Goal: Task Accomplishment & Management: Manage account settings

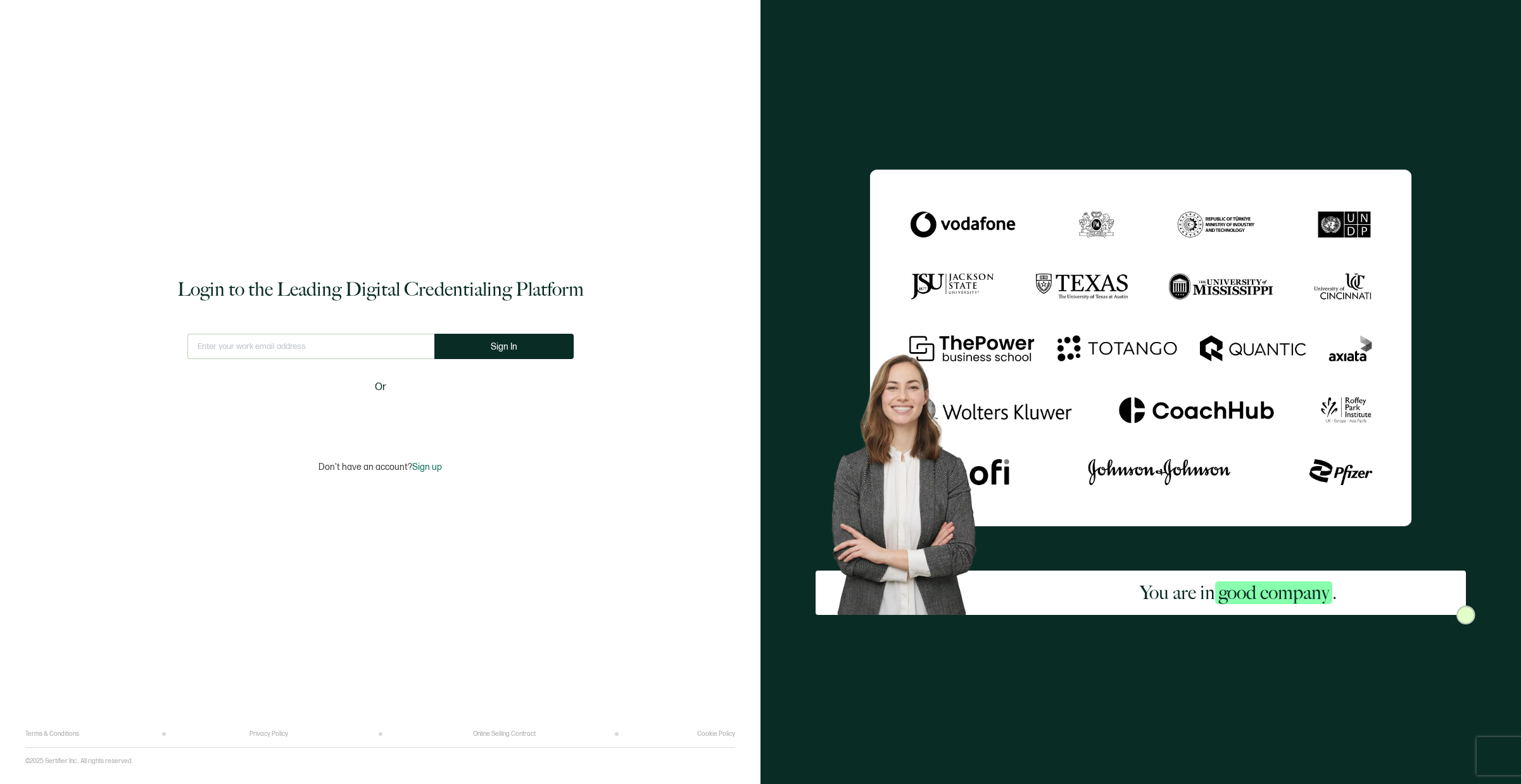
click at [342, 334] on div "Login to the Leading Digital Credentialing Platform This doesn't look like a va…" at bounding box center [380, 374] width 710 height 711
click at [340, 343] on input "text" at bounding box center [311, 346] width 247 height 26
click at [323, 342] on input "[DOMAIN_NAME]" at bounding box center [310, 346] width 256 height 26
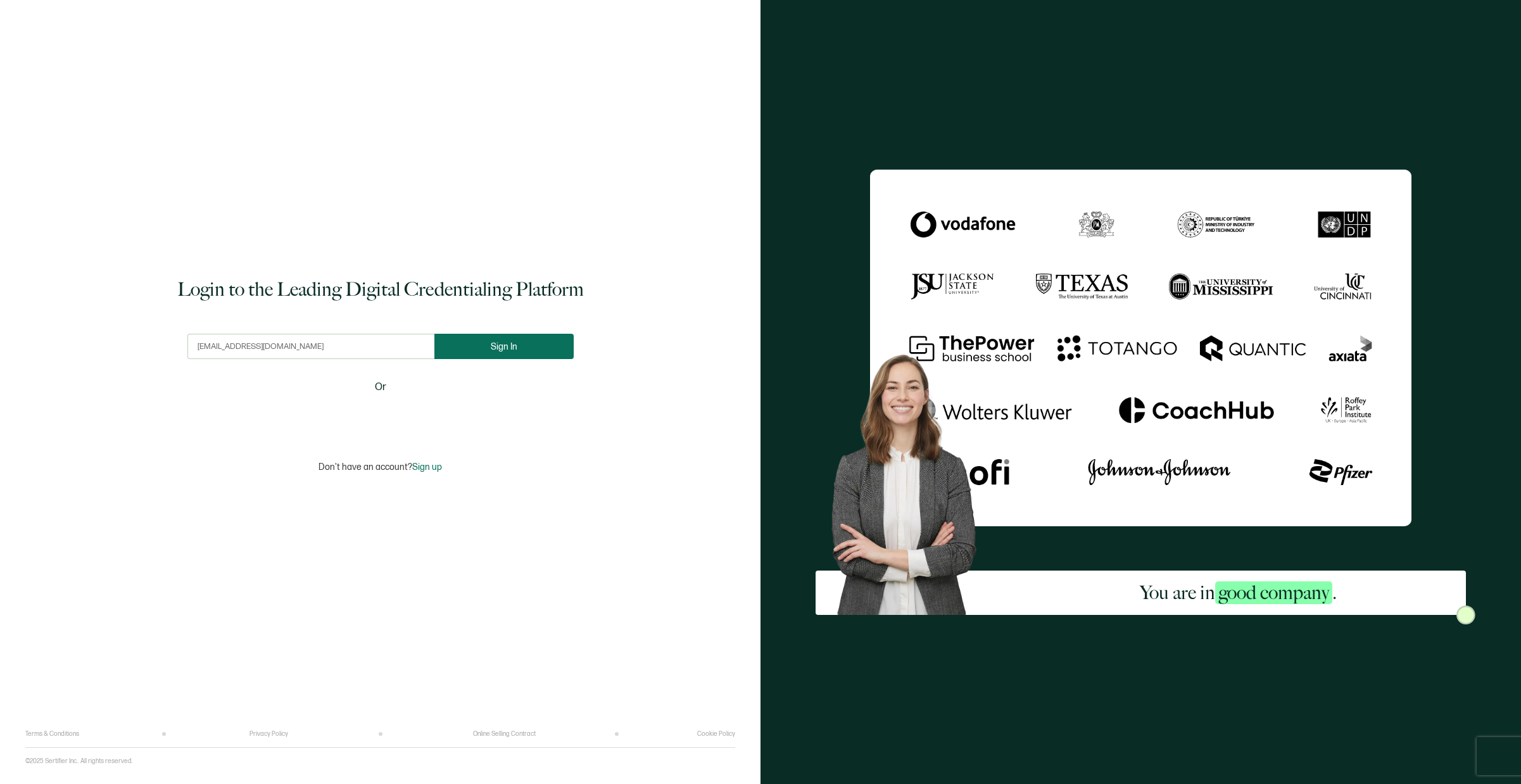
type input "[EMAIL_ADDRESS][DOMAIN_NAME]"
click at [484, 343] on button "Sign In" at bounding box center [508, 346] width 139 height 26
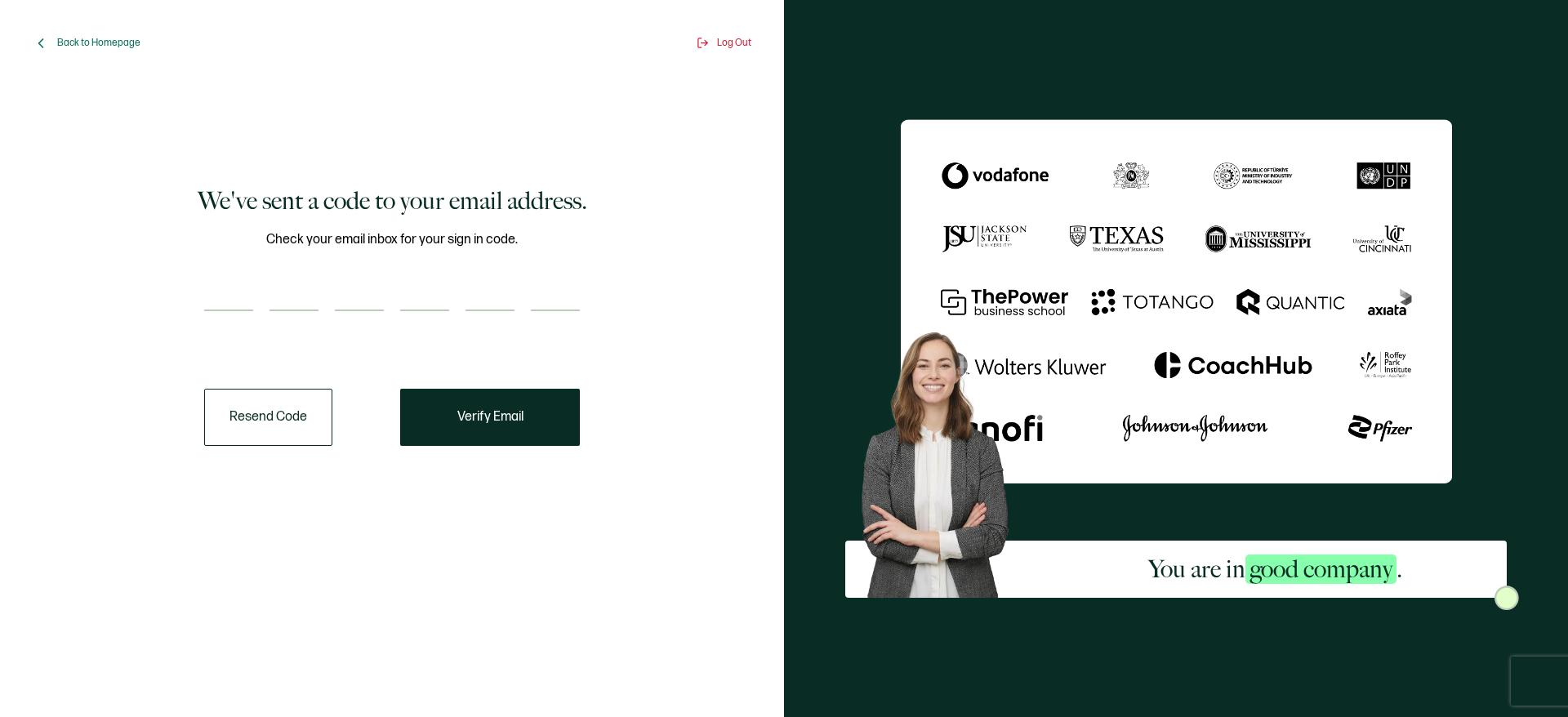
click at [243, 304] on input "number" at bounding box center [228, 294] width 49 height 33
paste input "4"
type input "4"
type input "0"
type input "5"
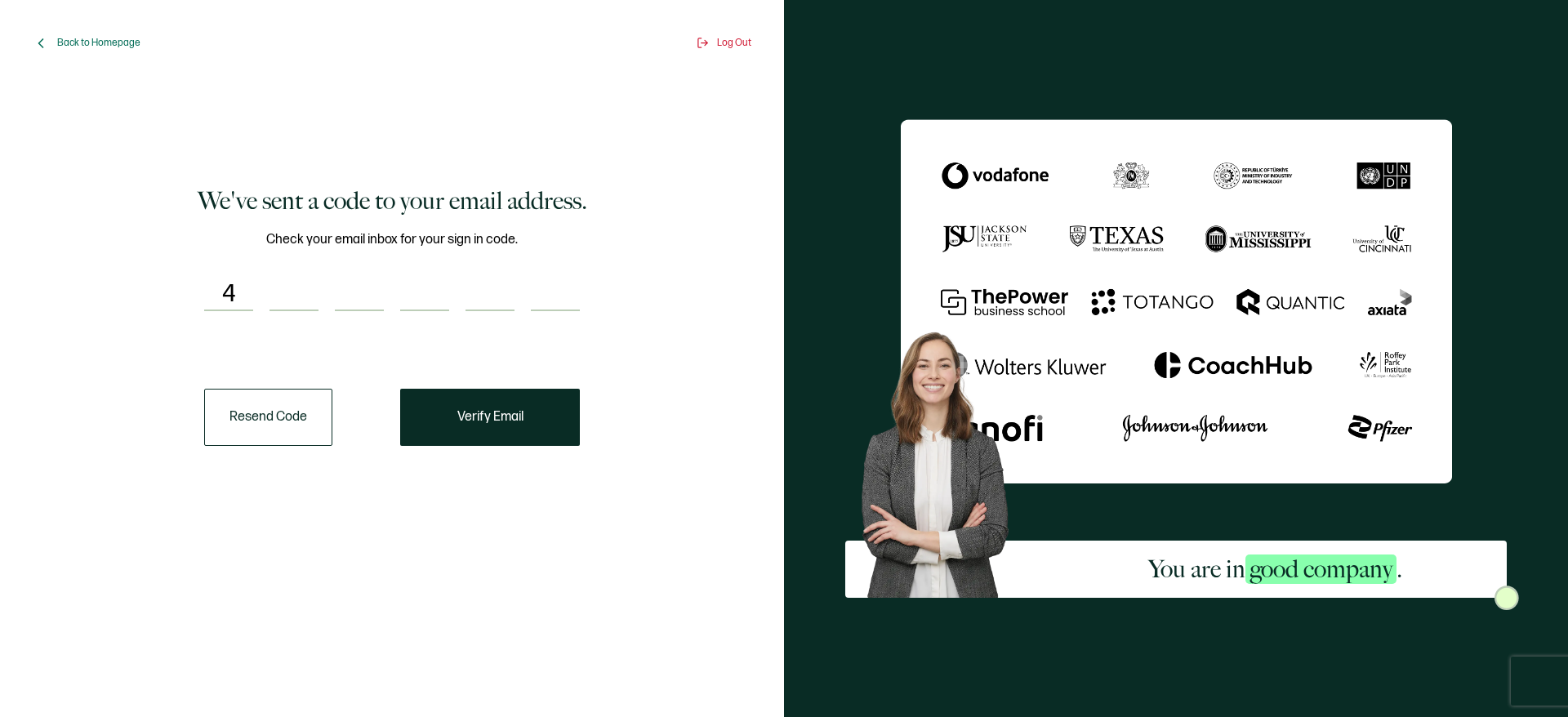
type input "5"
type input "8"
type input "6"
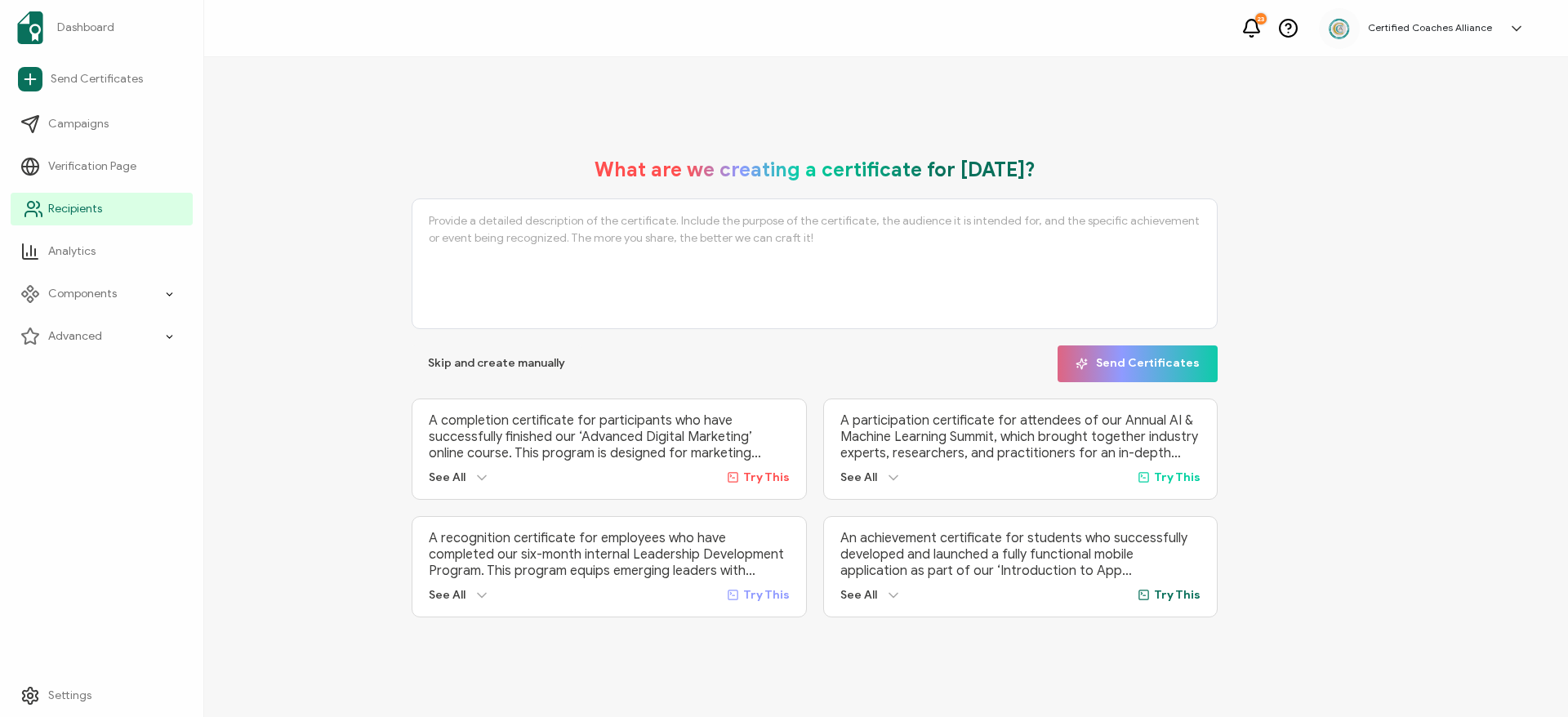
click at [63, 215] on span "Recipients" at bounding box center [75, 209] width 54 height 16
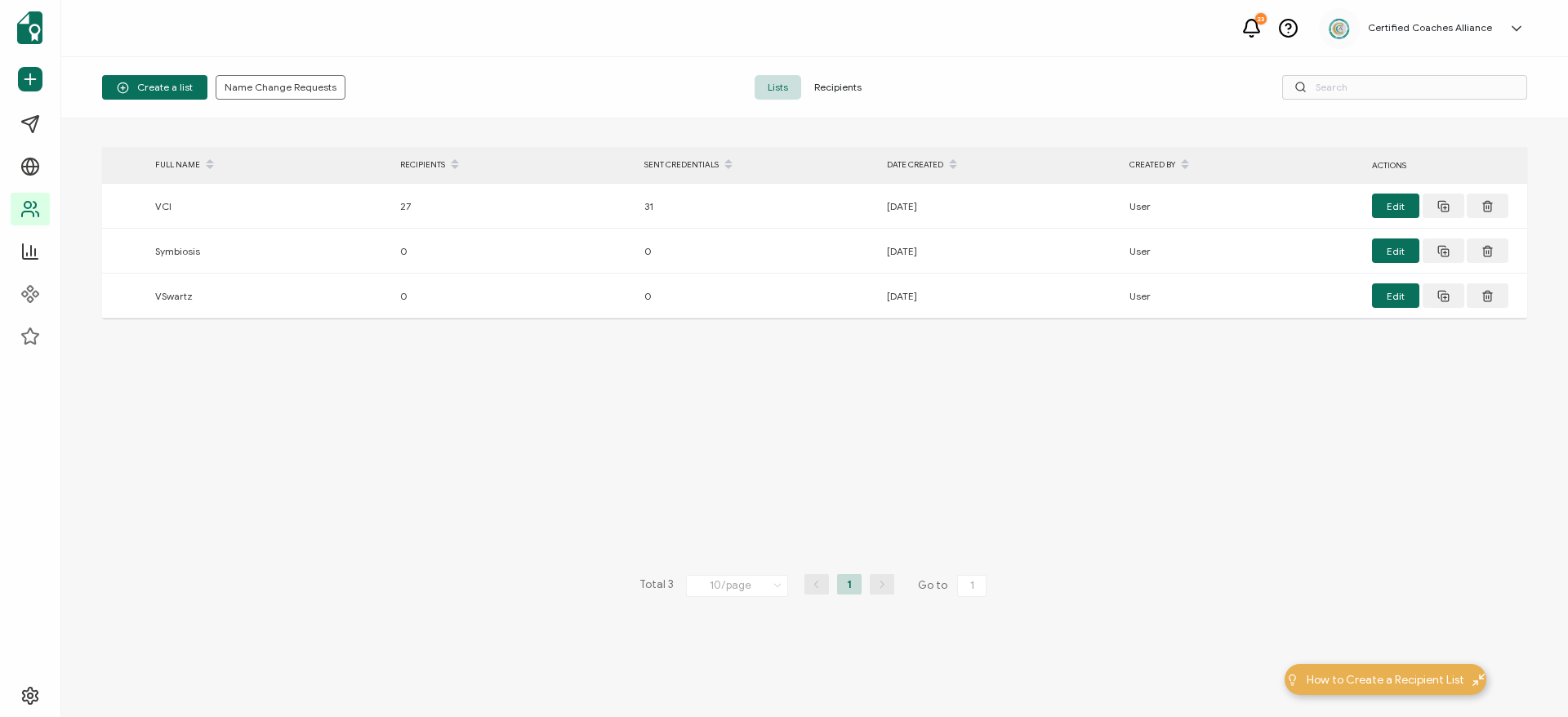
click at [837, 90] on span "Recipients" at bounding box center [837, 87] width 74 height 25
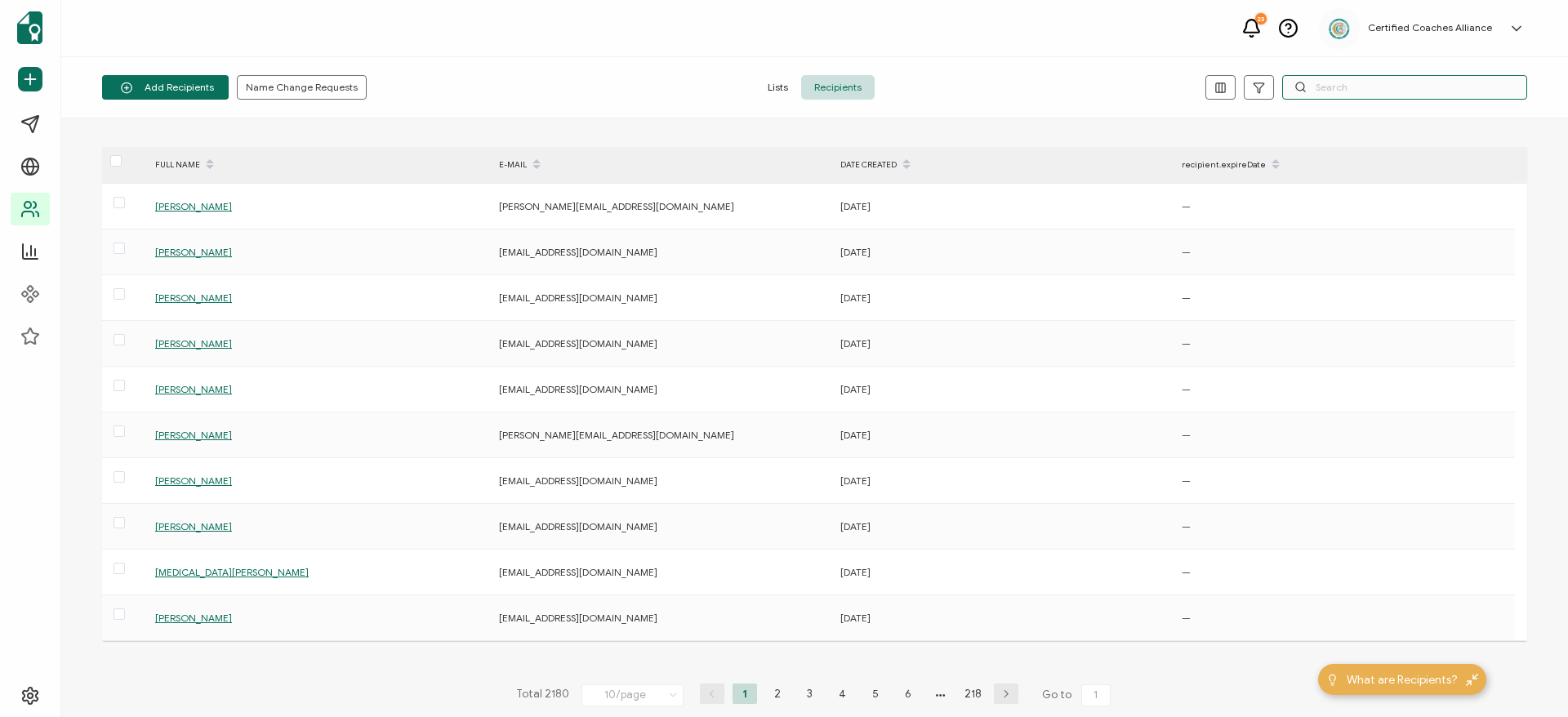
click at [1359, 94] on input "text" at bounding box center [1405, 87] width 245 height 25
paste input "[PERSON_NAME][EMAIL_ADDRESS][DOMAIN_NAME]"
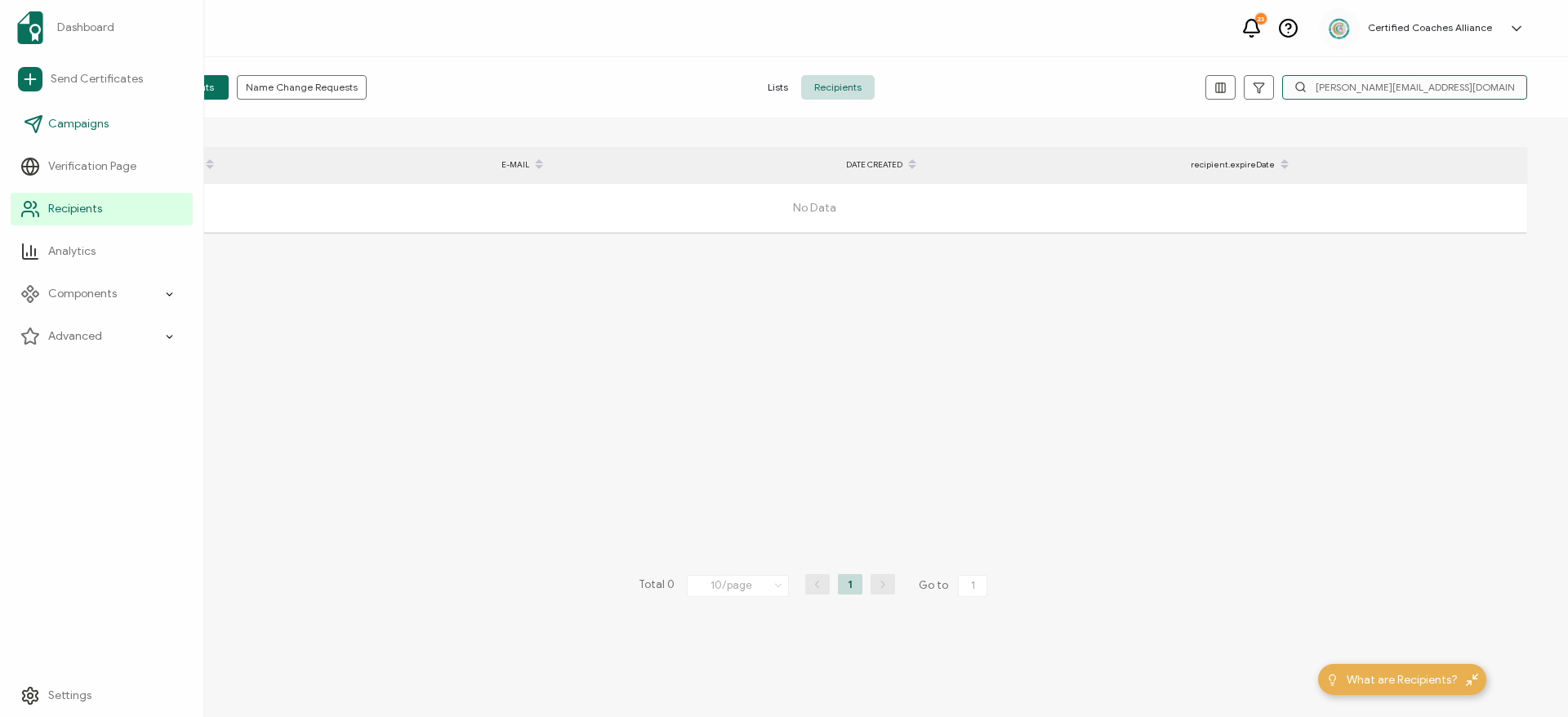
click at [1400, 88] on input "[PERSON_NAME][EMAIL_ADDRESS][DOMAIN_NAME]" at bounding box center [1405, 87] width 245 height 25
paste input "[PERSON_NAME].[DEMOGRAPHIC_DATA]"
click at [1335, 90] on input "[PERSON_NAME][EMAIL_ADDRESS][DOMAIN_NAME]" at bounding box center [1405, 87] width 245 height 25
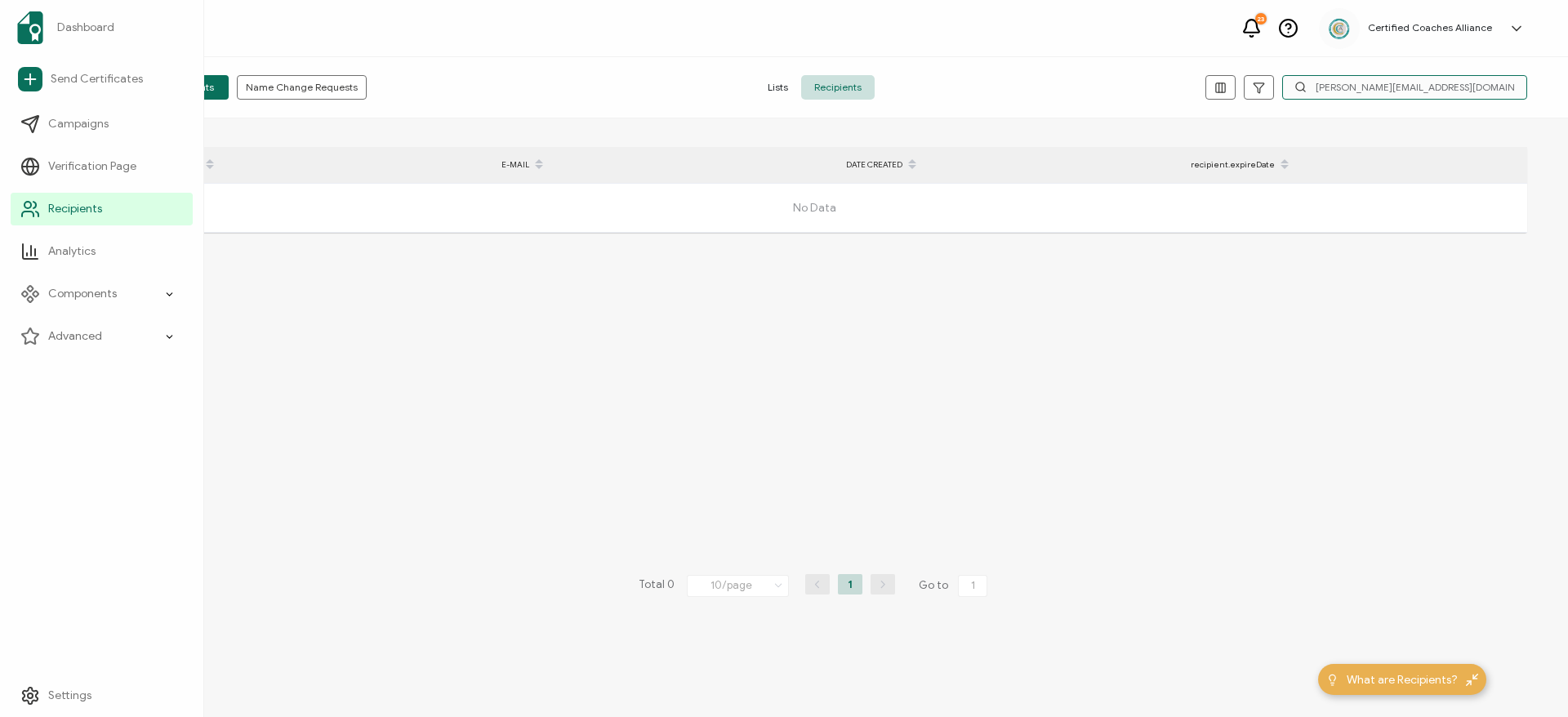
paste input "[PERSON_NAME]"
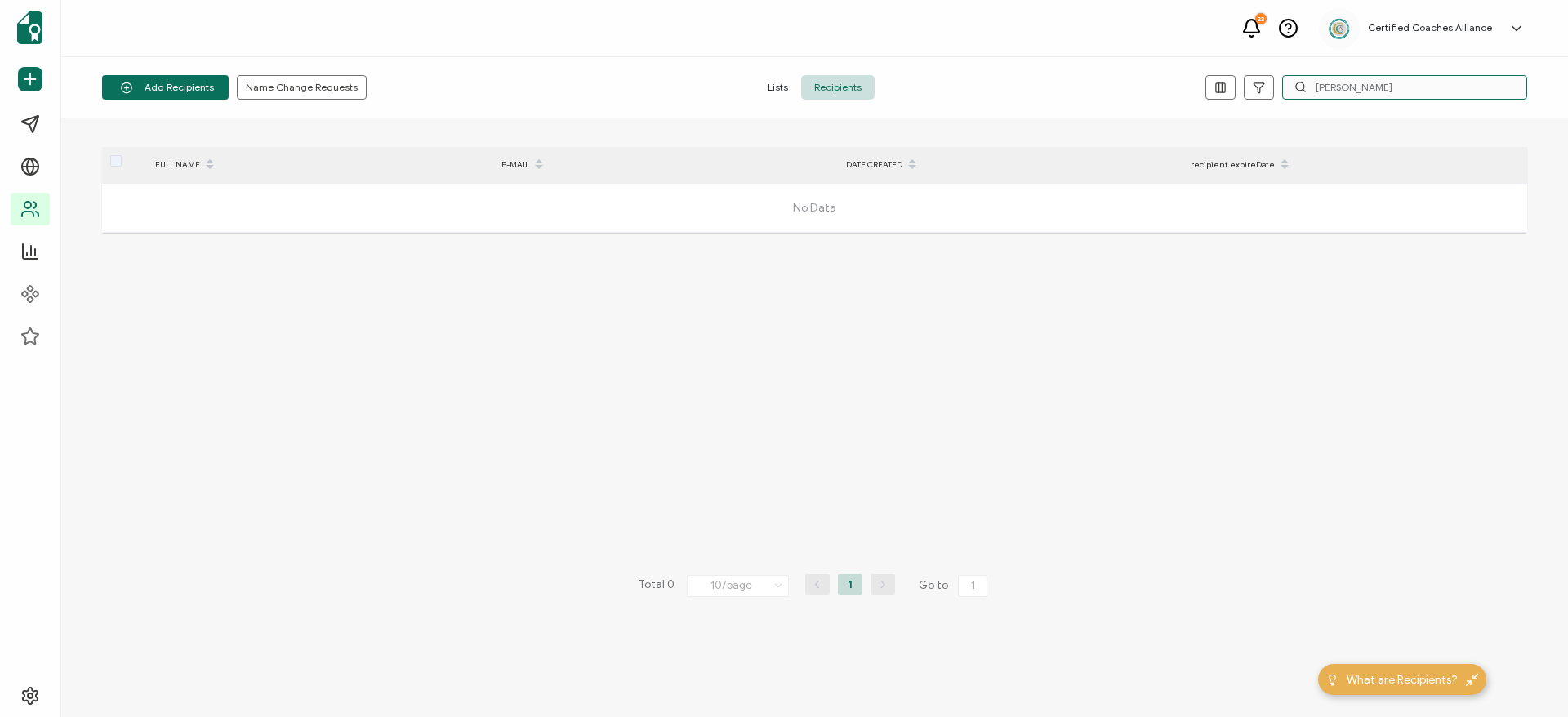
type input "[PERSON_NAME]"
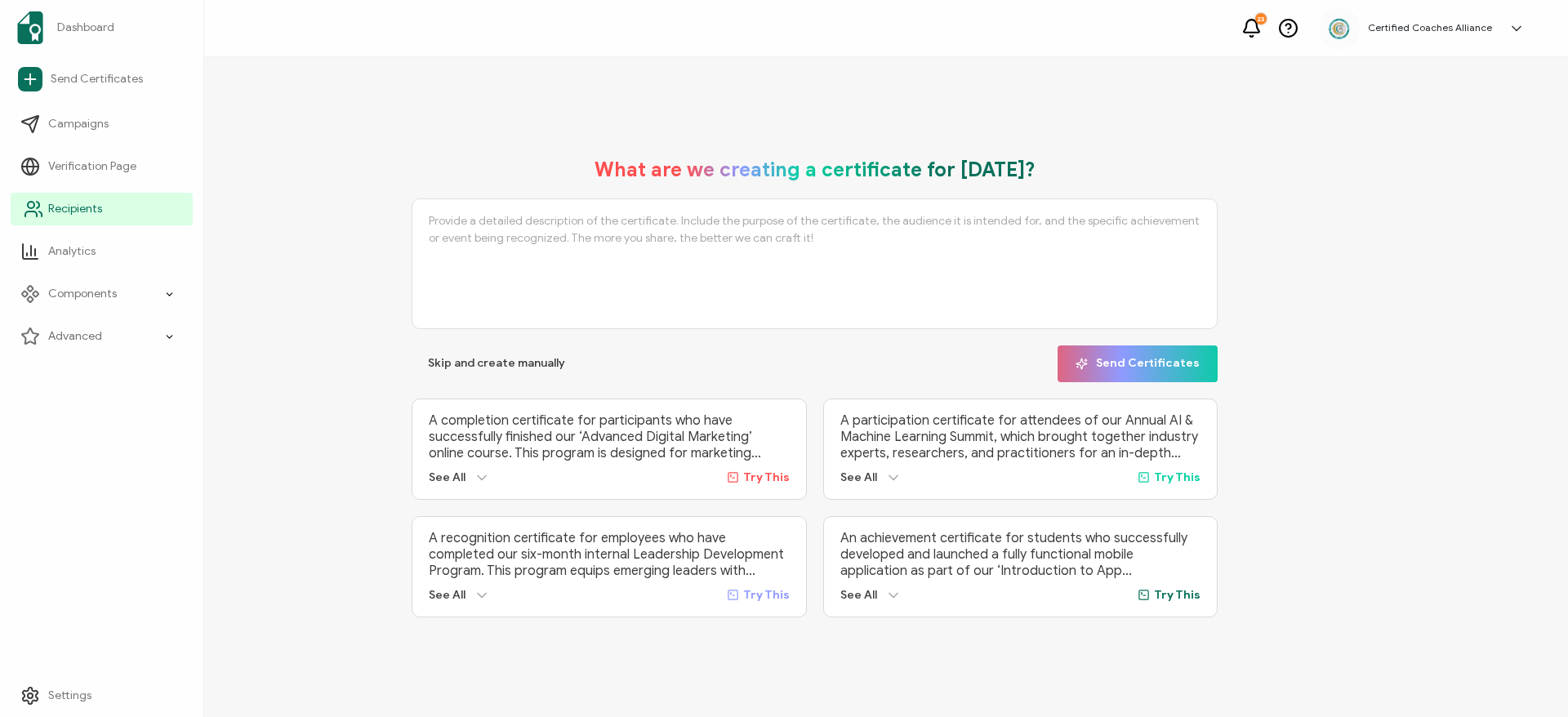
click at [64, 211] on span "Recipients" at bounding box center [75, 209] width 54 height 16
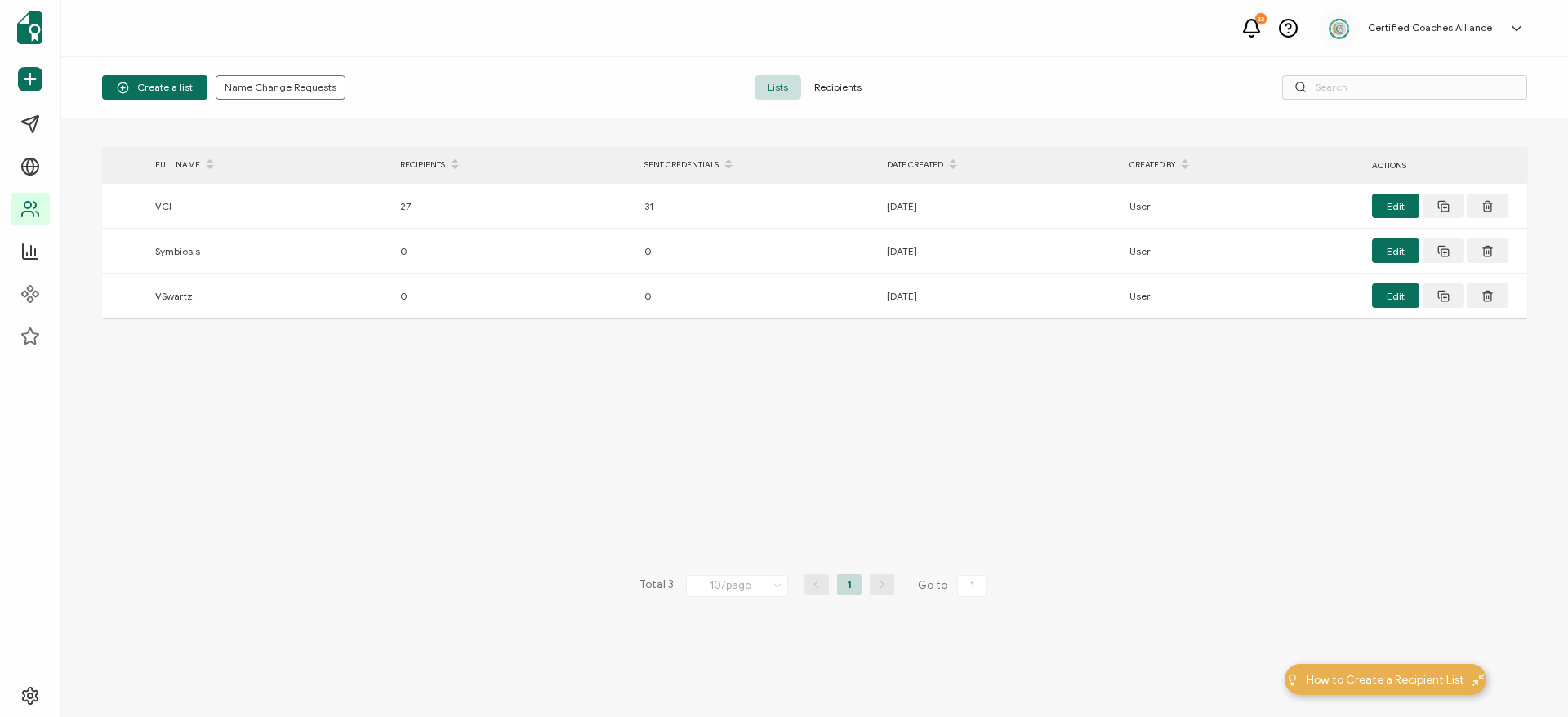
click at [841, 90] on span "Recipients" at bounding box center [837, 87] width 74 height 25
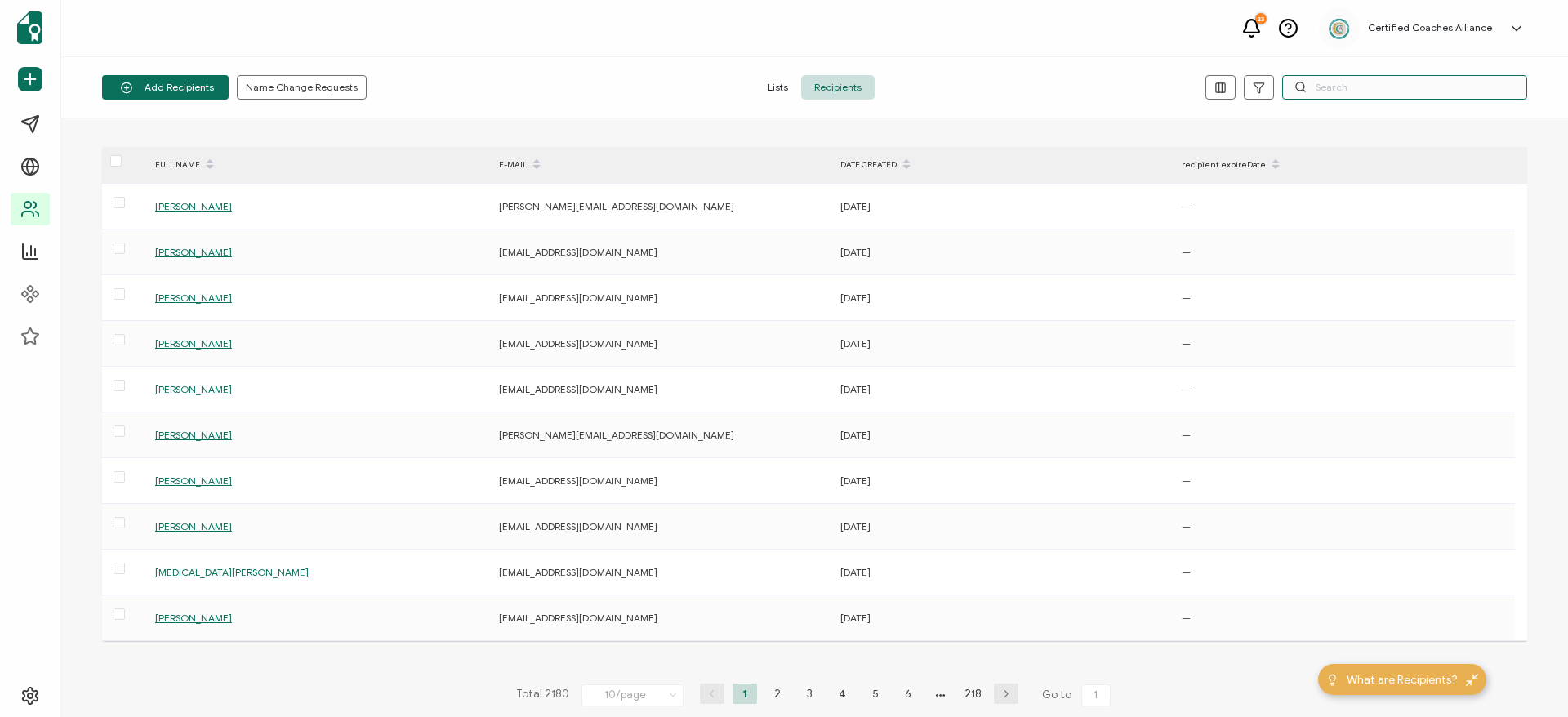
click at [1319, 91] on input "text" at bounding box center [1405, 87] width 245 height 25
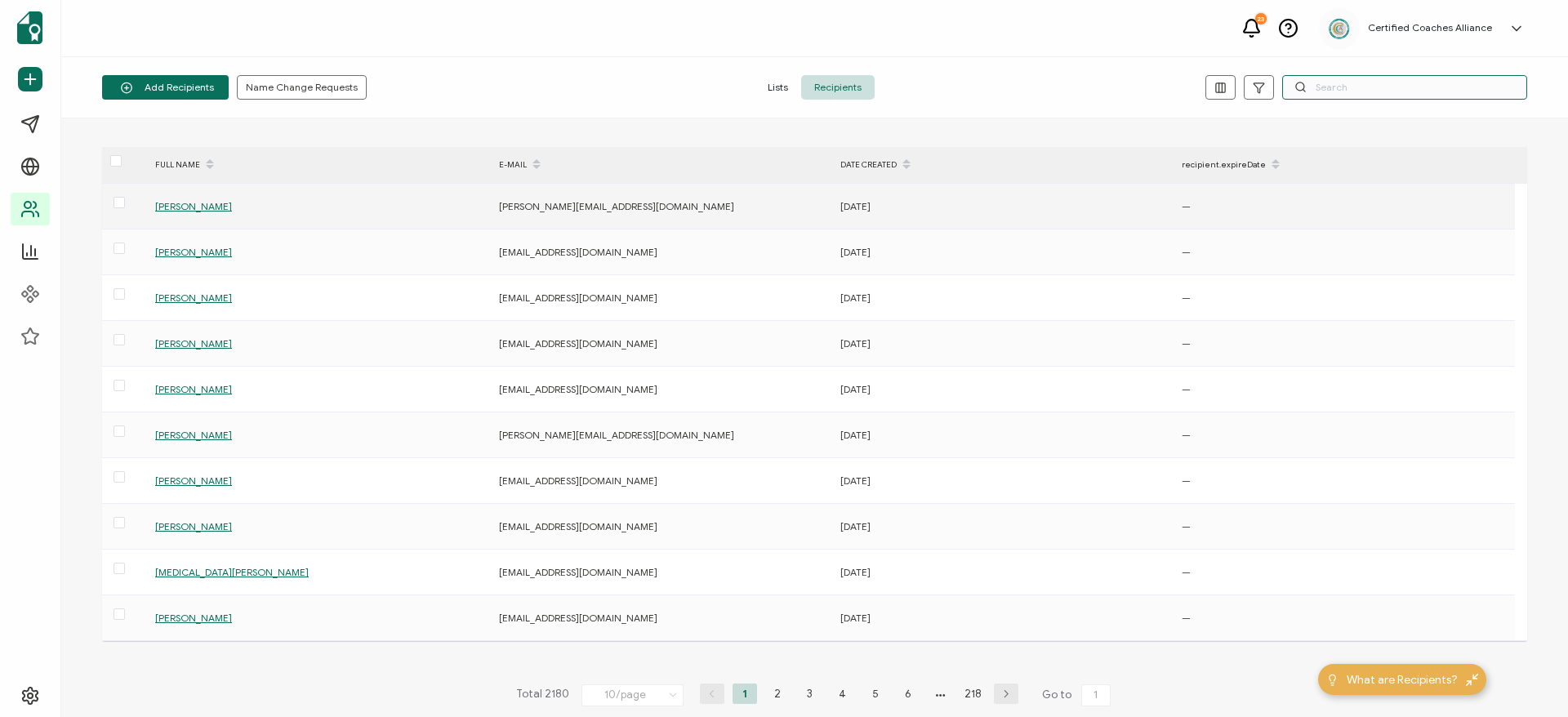
paste input "cbond380@gmail.com"
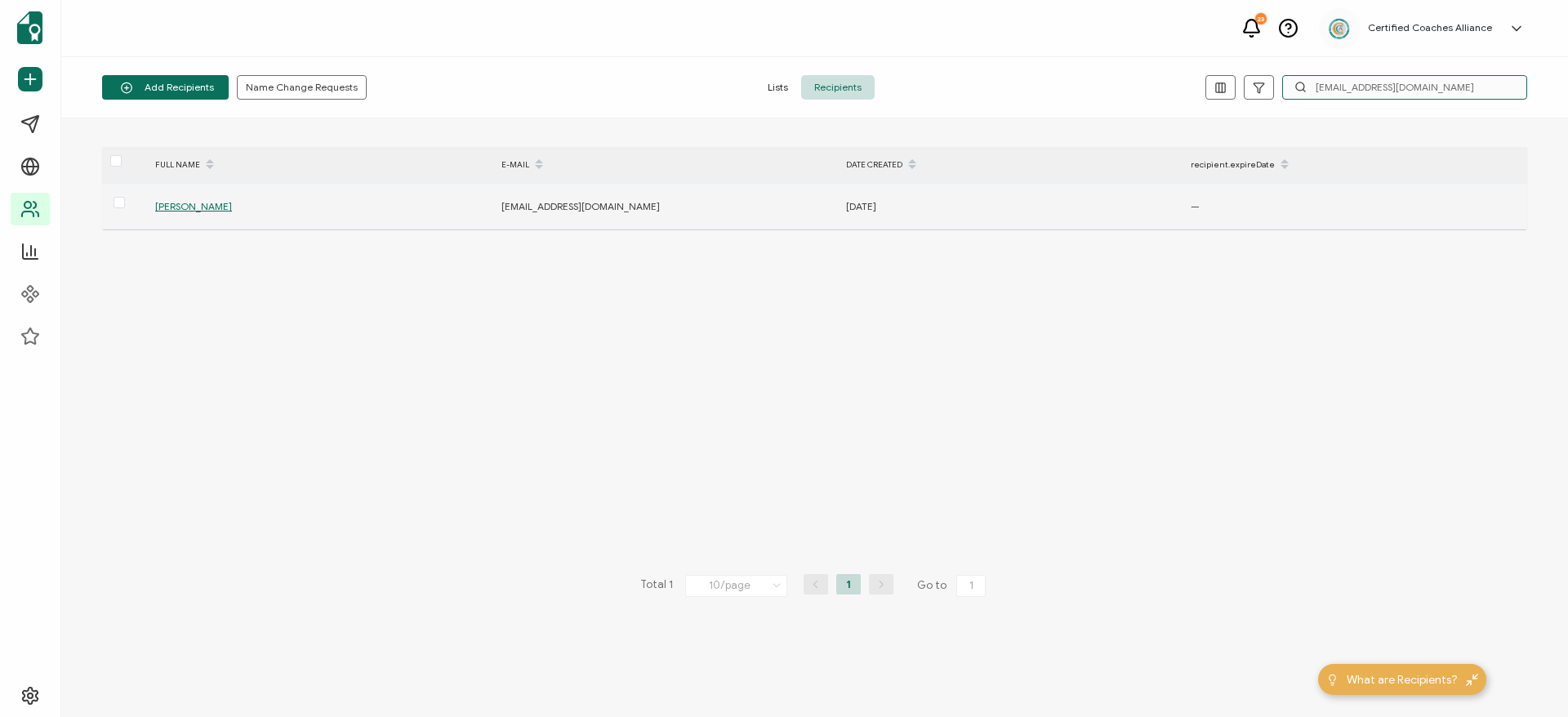
type input "cbond380@gmail.com"
click at [201, 208] on span "Cortney D. Bond" at bounding box center [193, 206] width 77 height 12
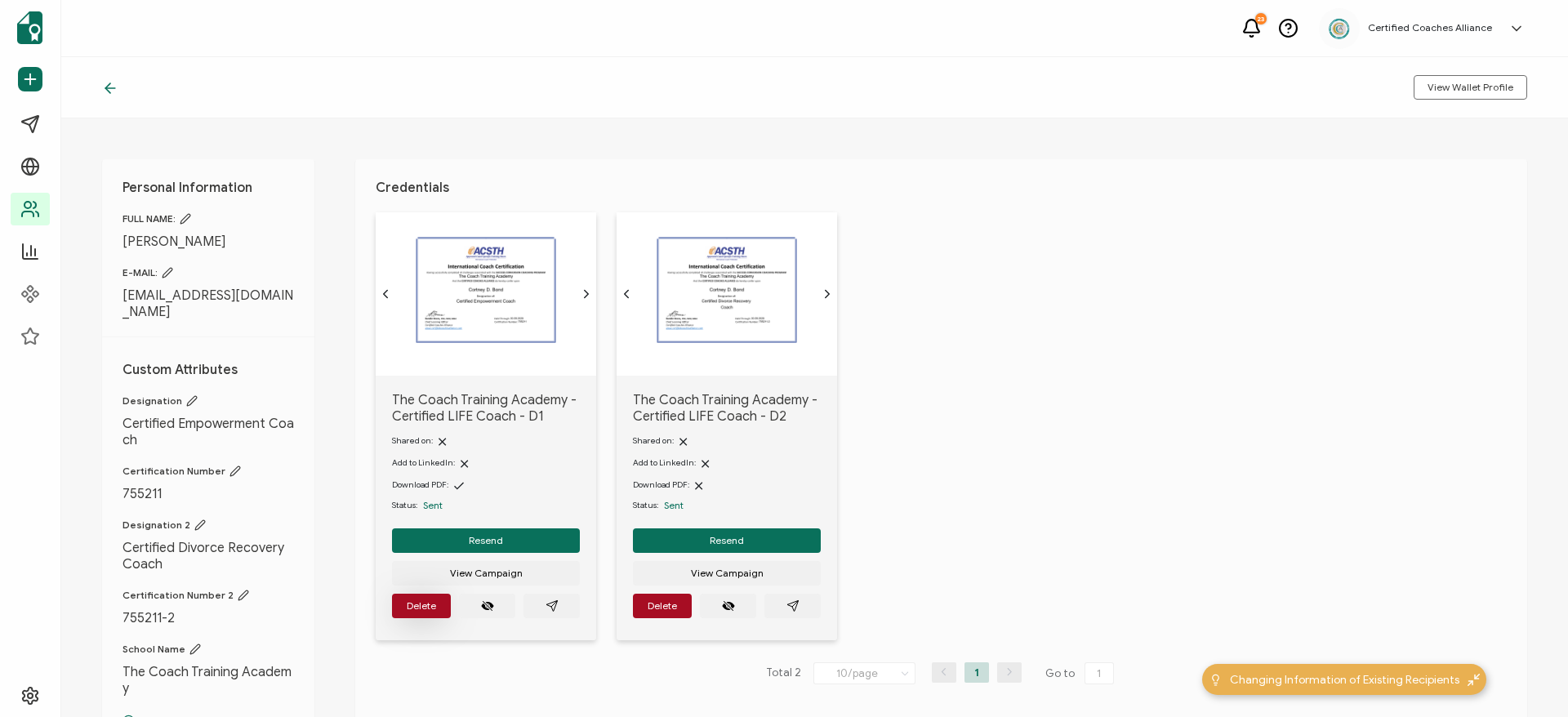
click at [427, 608] on button "Delete" at bounding box center [422, 605] width 59 height 25
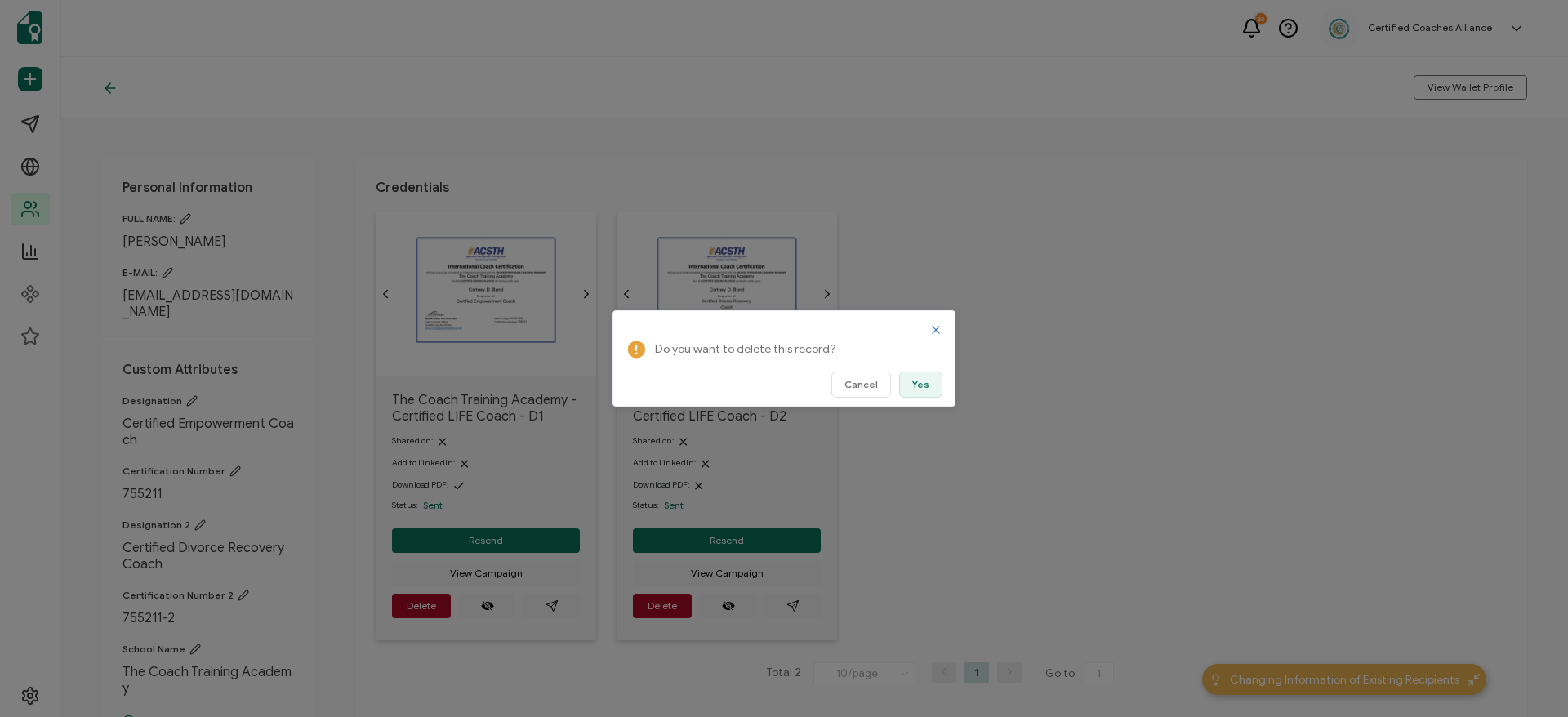
click at [916, 381] on span "Yes" at bounding box center [921, 385] width 17 height 10
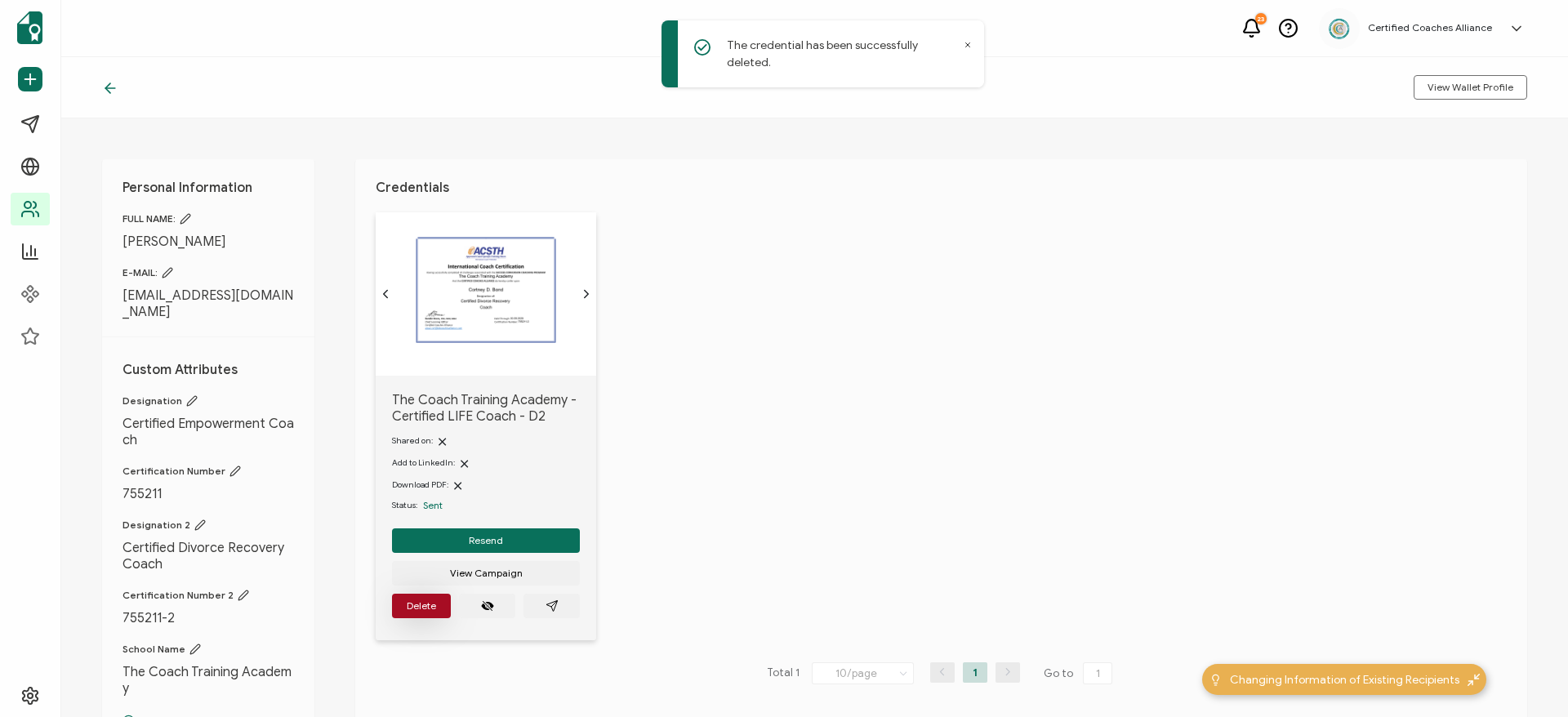
click at [414, 610] on span "Delete" at bounding box center [421, 606] width 30 height 10
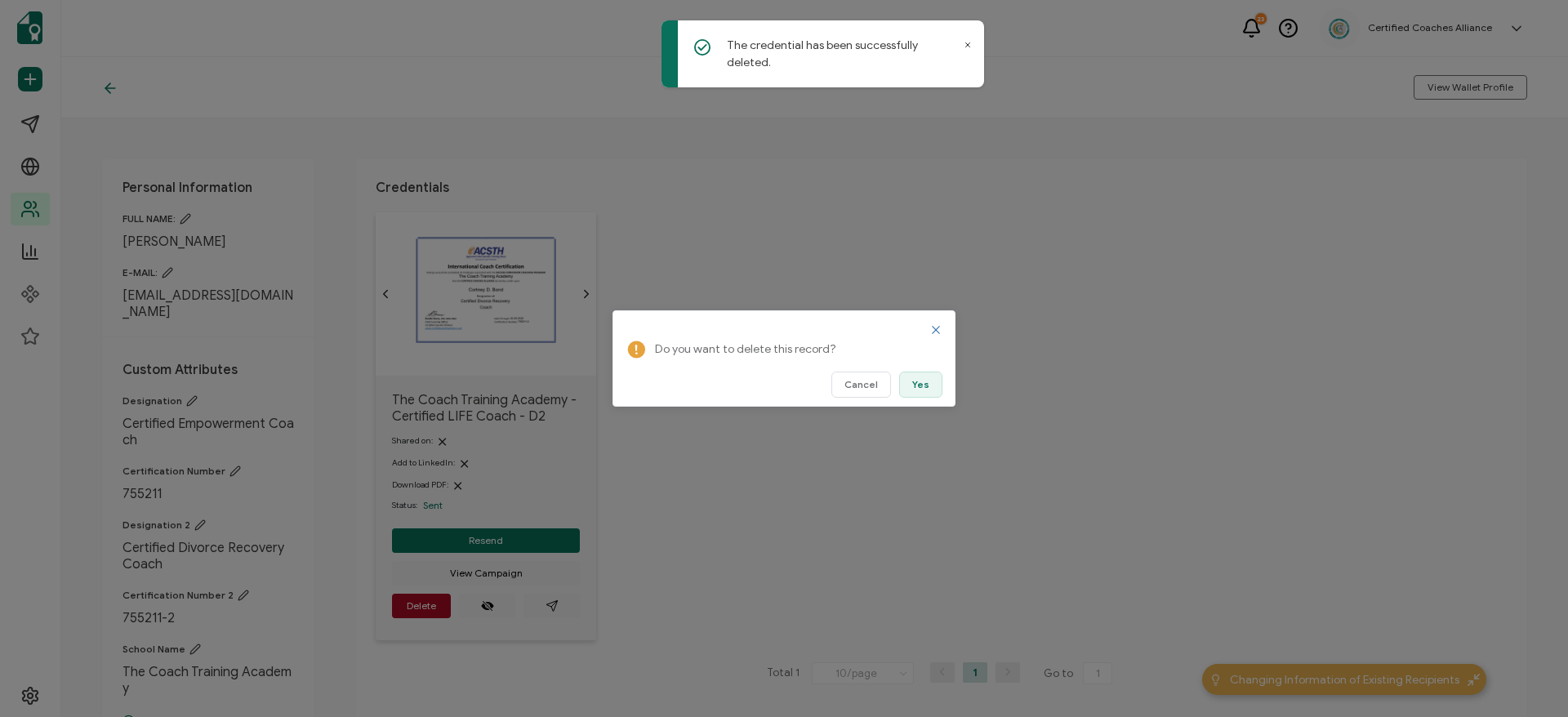
click at [908, 384] on button "Yes" at bounding box center [920, 384] width 43 height 26
